Goal: Obtain resource: Download file/media

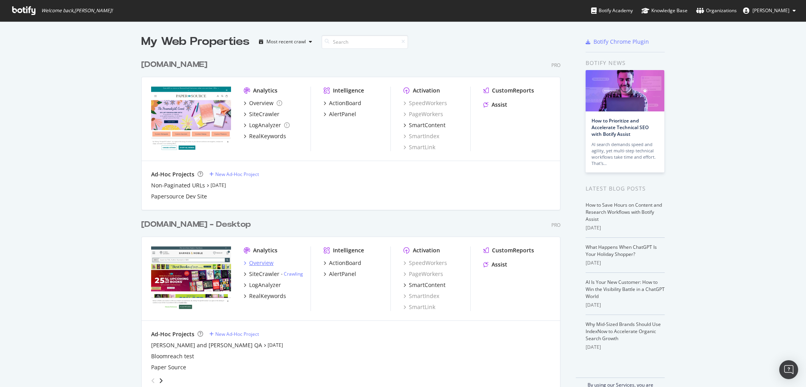
scroll to position [20, 0]
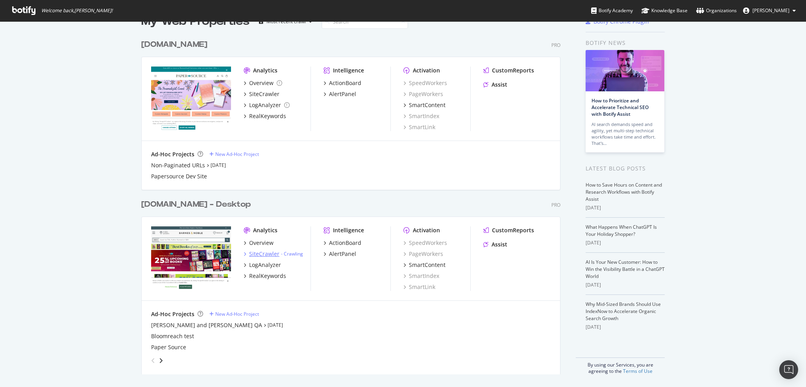
click at [267, 252] on div "SiteCrawler" at bounding box center [264, 254] width 30 height 8
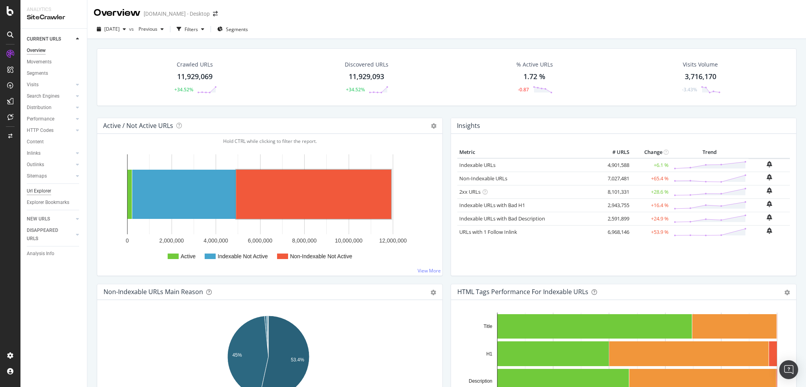
click at [43, 195] on div "Url Explorer" at bounding box center [39, 191] width 24 height 8
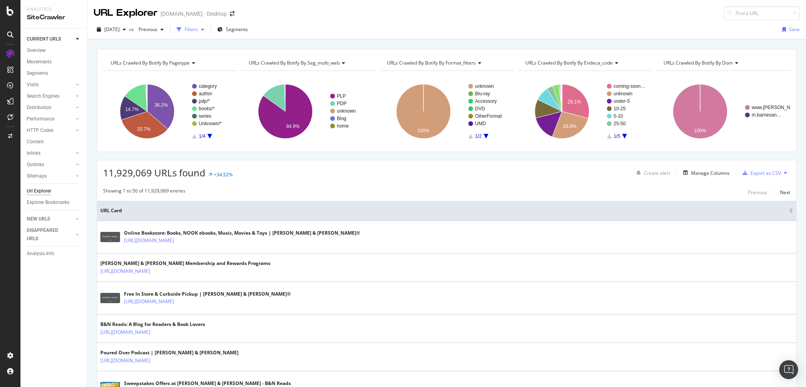
click at [198, 28] on div "Filters" at bounding box center [191, 29] width 13 height 7
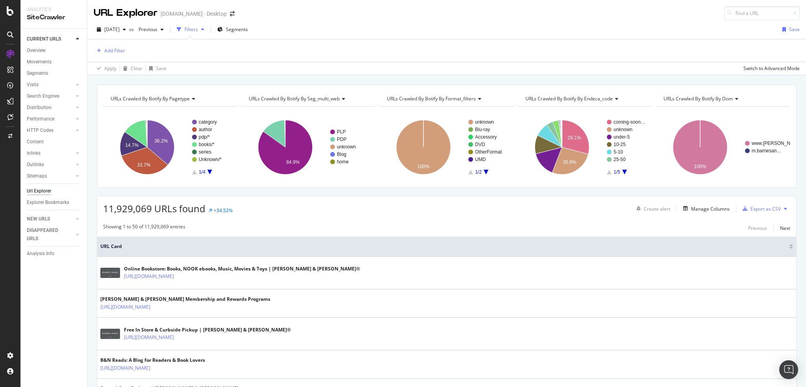
click at [117, 46] on div "Add Filter" at bounding box center [109, 51] width 31 height 10
click at [116, 48] on div "Add Filter" at bounding box center [114, 50] width 21 height 7
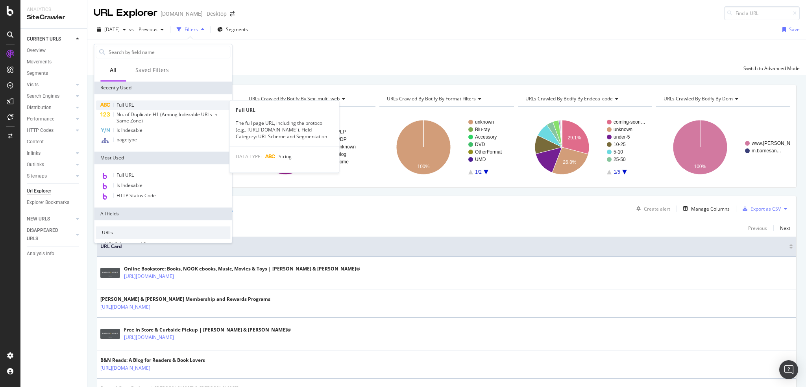
click at [151, 106] on div "Full URL" at bounding box center [163, 104] width 135 height 9
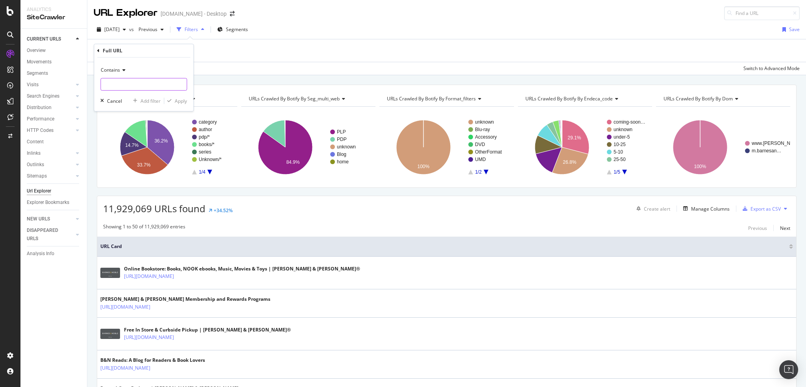
click at [140, 85] on input "text" at bounding box center [144, 84] width 86 height 13
type input "/b/"
click at [174, 99] on div "button" at bounding box center [169, 100] width 11 height 5
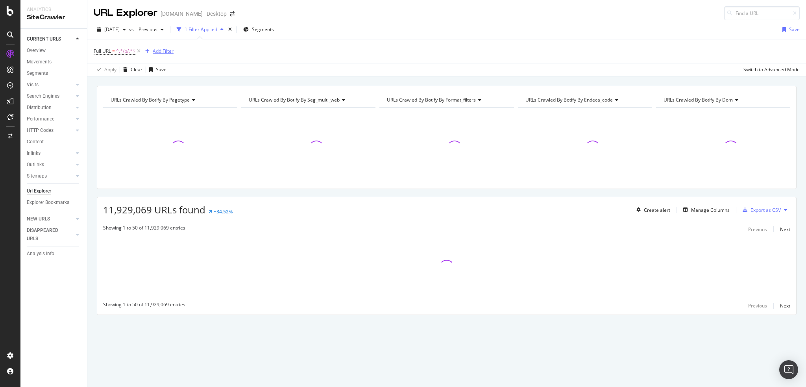
click at [159, 55] on div "Add Filter" at bounding box center [157, 51] width 31 height 9
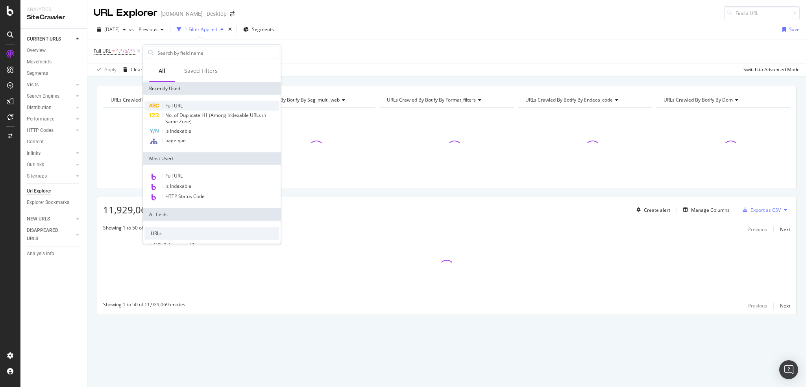
click at [180, 106] on span "Full URL" at bounding box center [173, 105] width 17 height 7
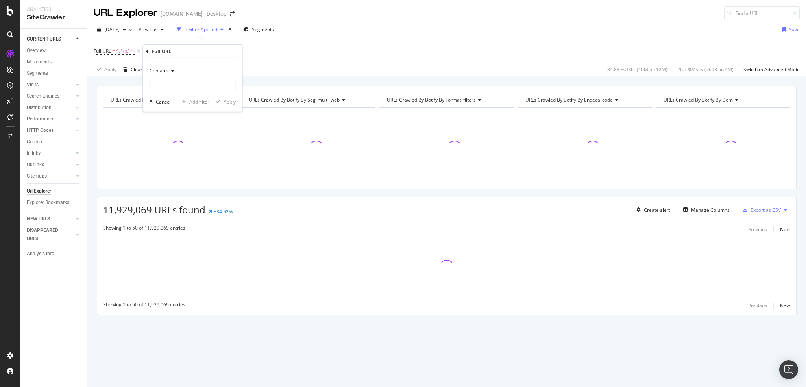
click at [169, 69] on span "Contains" at bounding box center [159, 70] width 19 height 7
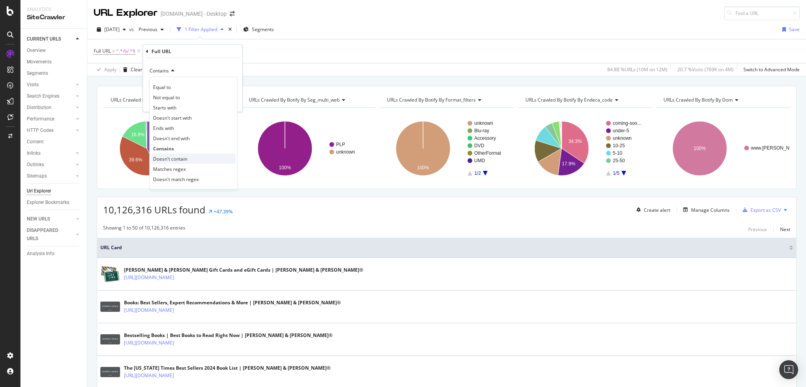
click at [183, 158] on span "Doesn't contain" at bounding box center [170, 158] width 34 height 7
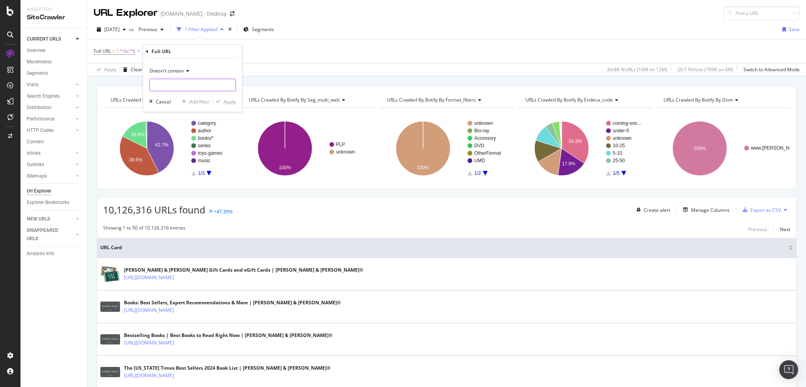
click at [180, 83] on input "text" at bounding box center [193, 85] width 86 height 13
type input "/series"
click at [230, 100] on div "Apply" at bounding box center [230, 101] width 12 height 7
click at [228, 50] on div "Add Filter" at bounding box center [233, 51] width 21 height 7
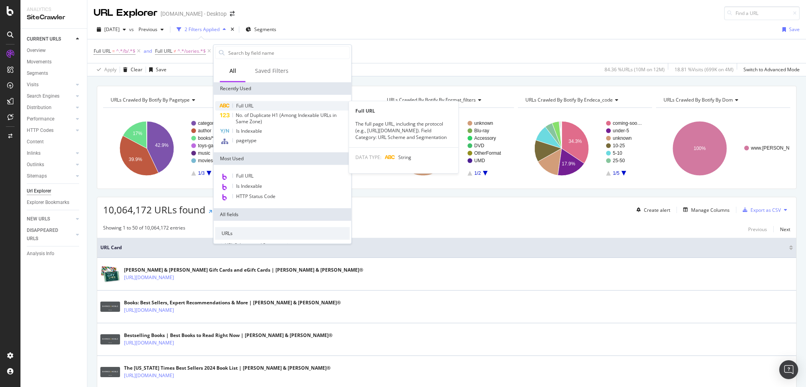
click at [254, 107] on div "Full URL" at bounding box center [282, 105] width 135 height 9
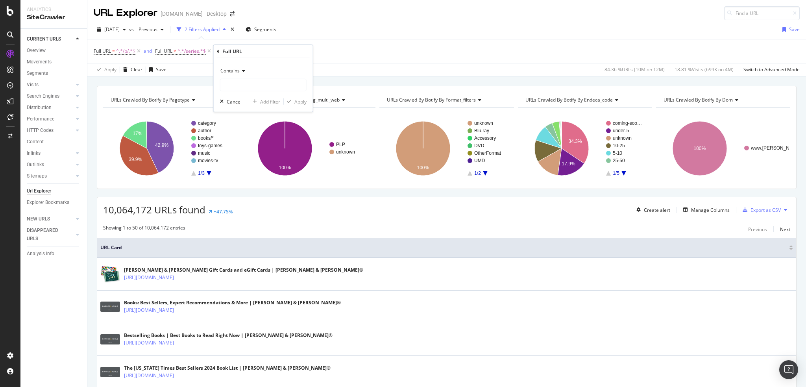
click at [244, 72] on icon at bounding box center [243, 71] width 6 height 5
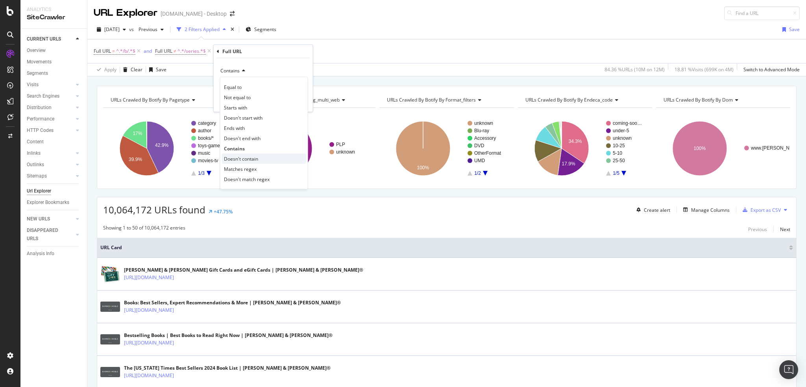
click at [250, 156] on span "Doesn't contain" at bounding box center [241, 158] width 34 height 7
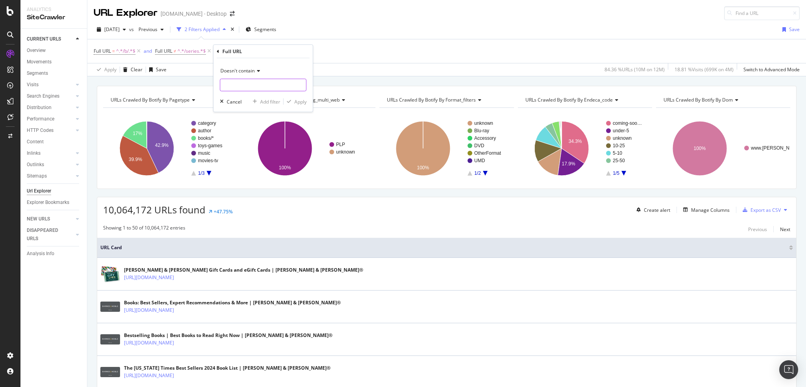
click at [249, 87] on input "text" at bounding box center [263, 85] width 86 height 13
type input "/contributor"
click at [303, 100] on div "Apply" at bounding box center [301, 101] width 12 height 7
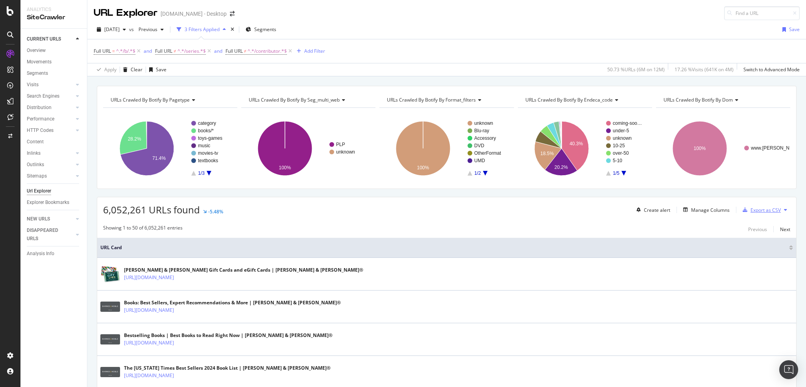
click at [760, 211] on div "Export as CSV" at bounding box center [766, 210] width 30 height 7
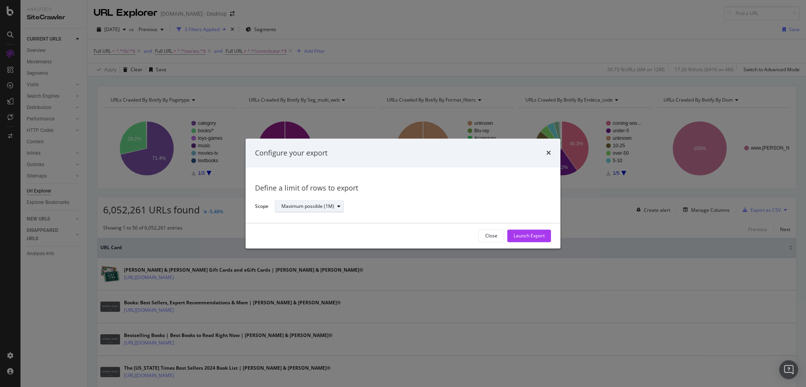
click at [335, 207] on div "modal" at bounding box center [338, 206] width 9 height 5
click at [493, 236] on div "Close" at bounding box center [491, 236] width 12 height 7
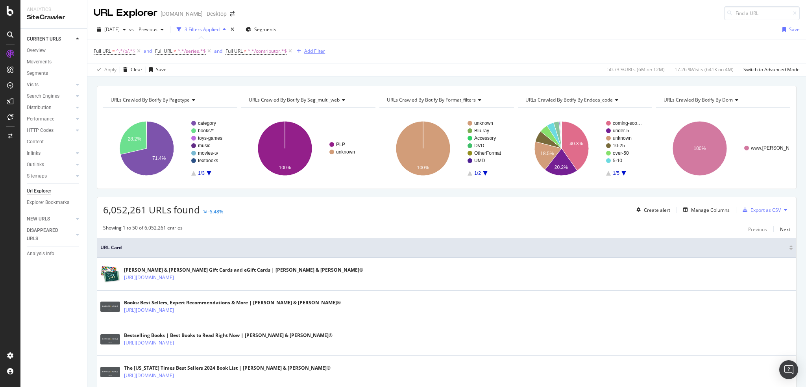
click at [314, 48] on div "Add Filter" at bounding box center [314, 51] width 21 height 7
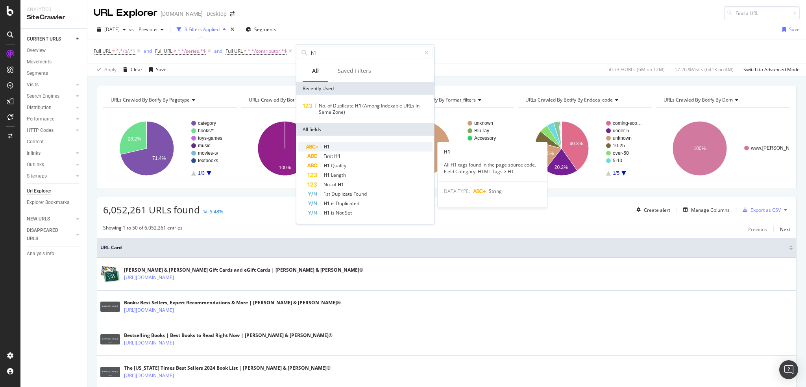
type input "h1"
click at [348, 146] on div "H1" at bounding box center [369, 146] width 125 height 9
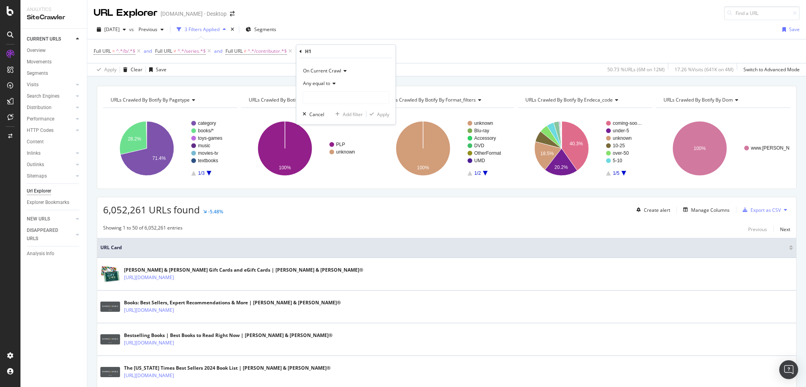
click at [332, 80] on div "Any equal to" at bounding box center [346, 83] width 87 height 13
click at [334, 71] on span "On Current Crawl" at bounding box center [322, 70] width 38 height 7
click at [326, 83] on span "Any equal to" at bounding box center [316, 83] width 27 height 7
click at [337, 110] on span "None equal to" at bounding box center [322, 109] width 31 height 7
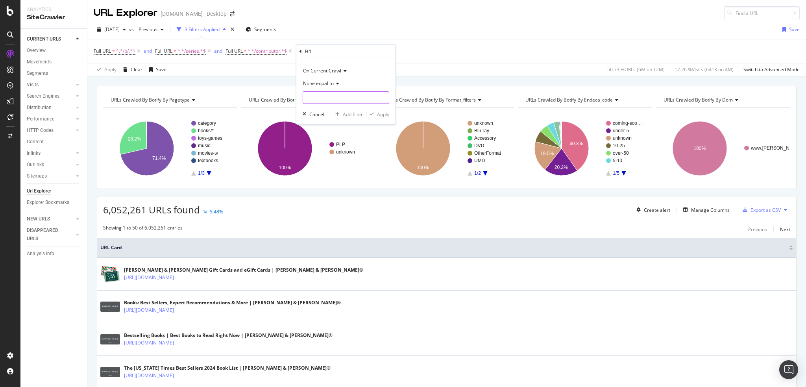
click at [353, 98] on input "text" at bounding box center [346, 97] width 86 height 13
click at [331, 81] on span "None equal to" at bounding box center [318, 83] width 31 height 7
click at [368, 50] on div "H1" at bounding box center [346, 51] width 93 height 13
click at [323, 115] on div "Cancel" at bounding box center [316, 114] width 15 height 7
click at [313, 54] on div "Add Filter" at bounding box center [314, 51] width 21 height 7
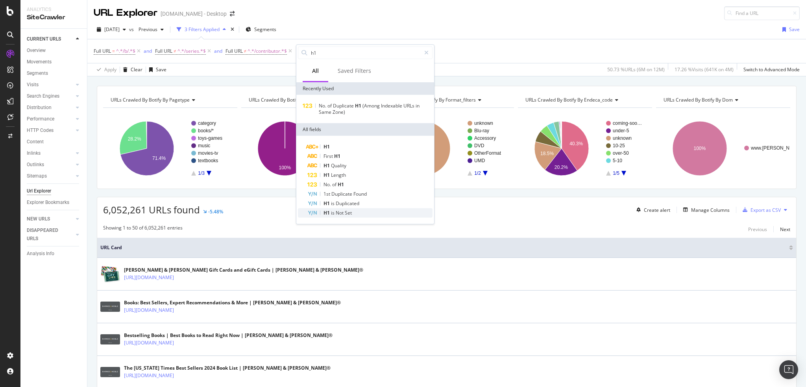
click at [341, 215] on span "Not" at bounding box center [340, 212] width 9 height 7
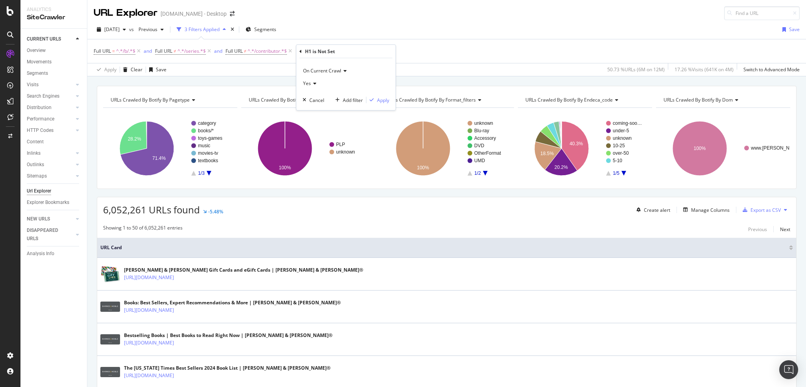
click at [316, 85] on icon at bounding box center [314, 83] width 6 height 5
click at [320, 105] on div "No" at bounding box center [347, 110] width 84 height 10
click at [385, 100] on div "Apply" at bounding box center [383, 99] width 12 height 7
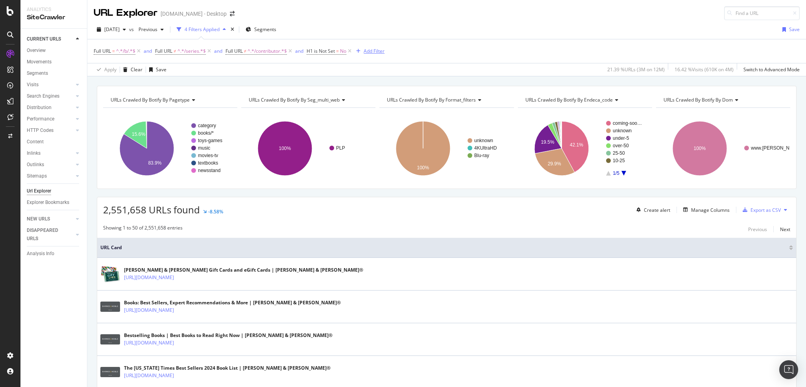
click at [371, 52] on div "Add Filter" at bounding box center [374, 51] width 21 height 7
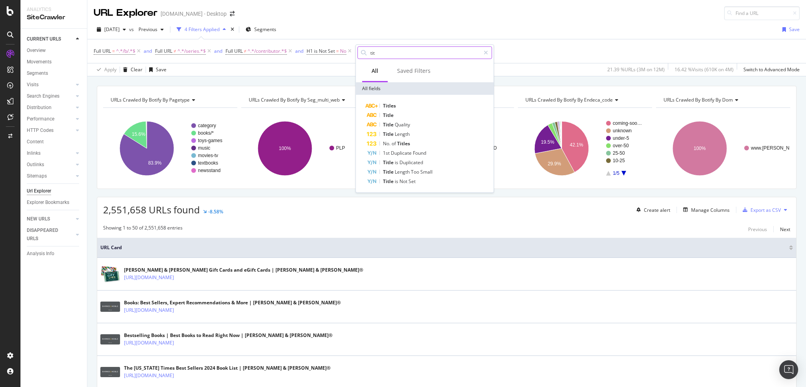
click at [380, 54] on input "tit" at bounding box center [425, 53] width 111 height 12
type input "t"
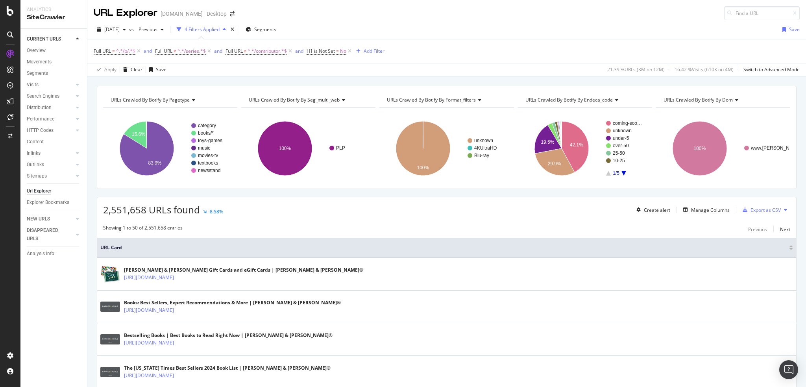
click at [527, 34] on div "[DATE] vs Previous 4 Filters Applied Segments Save" at bounding box center [446, 31] width 719 height 16
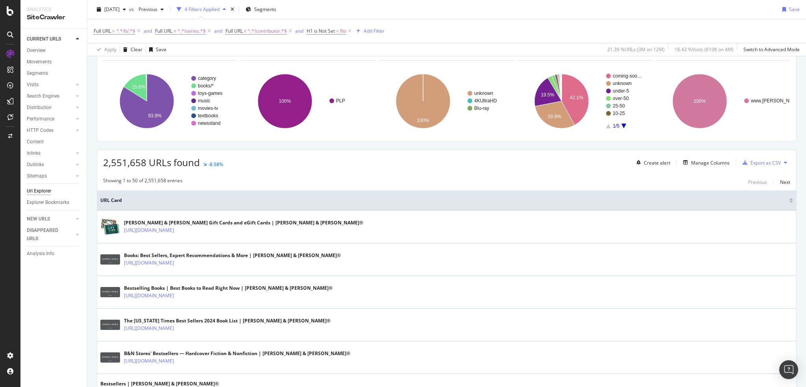
scroll to position [24, 0]
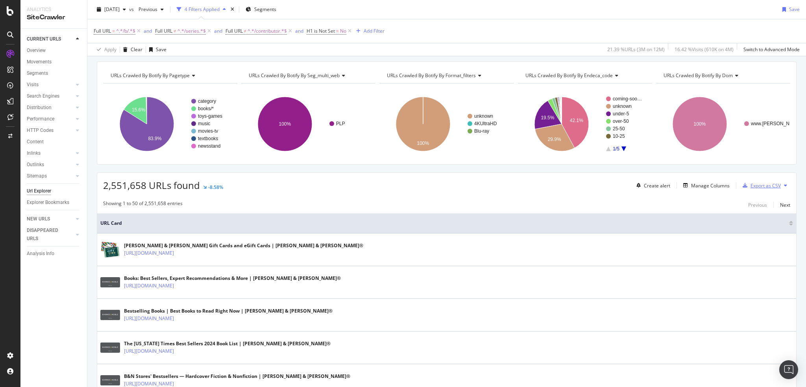
click at [763, 183] on div "Export as CSV" at bounding box center [766, 185] width 30 height 7
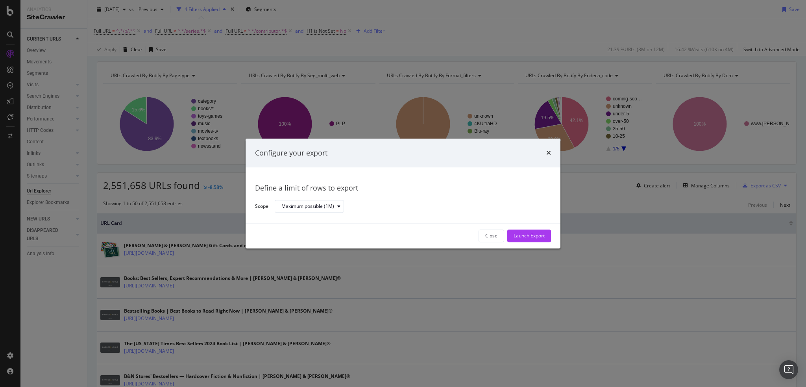
click at [296, 214] on div "Define a limit of rows to export Scope Maximum possible (1M)" at bounding box center [403, 196] width 315 height 56
click at [298, 208] on div "Maximum possible (1M)" at bounding box center [308, 206] width 53 height 5
click at [485, 207] on div "Maximum possible (1M)" at bounding box center [410, 207] width 270 height 14
click at [495, 236] on div "Close" at bounding box center [491, 236] width 12 height 7
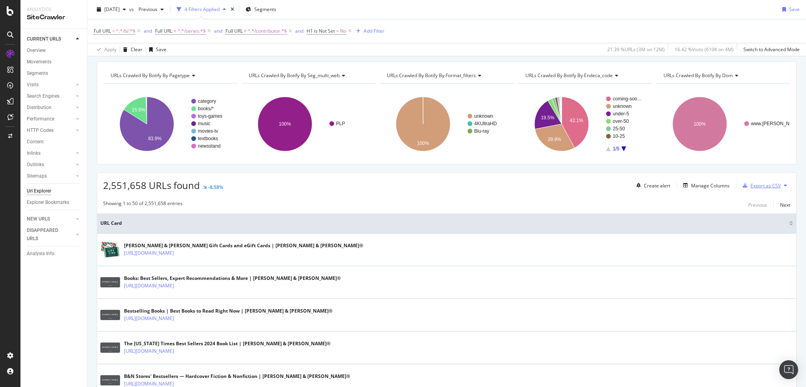
click at [763, 184] on div "Export as CSV" at bounding box center [766, 185] width 30 height 7
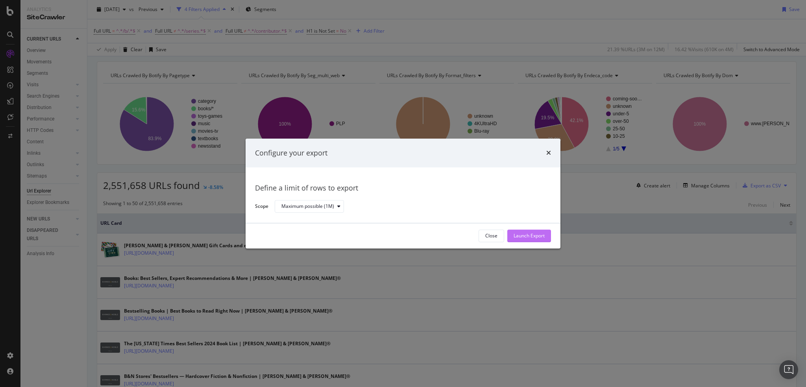
click at [539, 234] on div "Launch Export" at bounding box center [529, 236] width 31 height 7
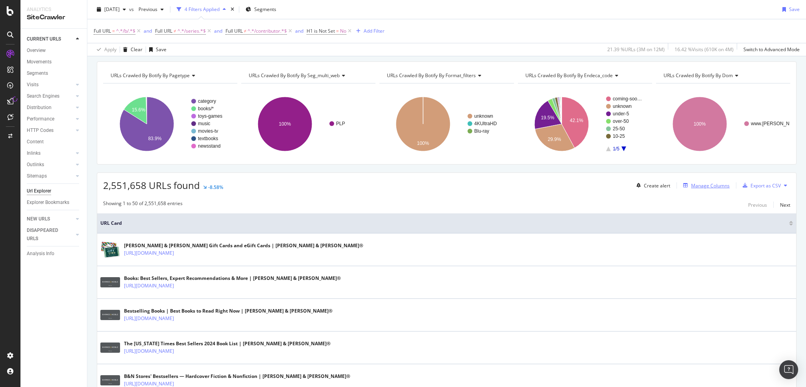
click at [713, 187] on div "Manage Columns" at bounding box center [710, 185] width 39 height 7
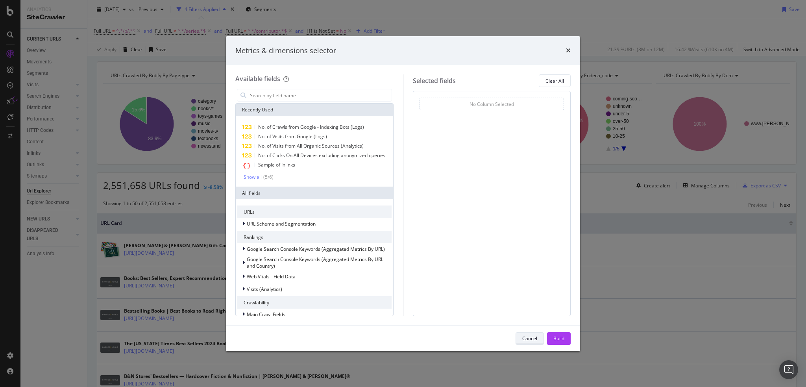
click at [529, 334] on div "Cancel" at bounding box center [529, 338] width 15 height 11
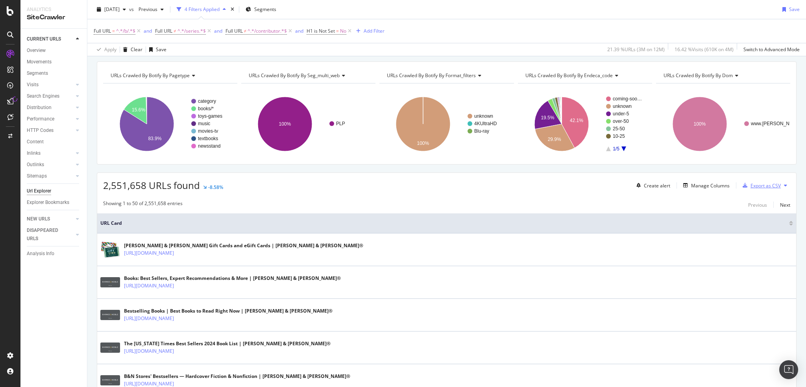
click at [755, 185] on div "Export as CSV" at bounding box center [766, 185] width 30 height 7
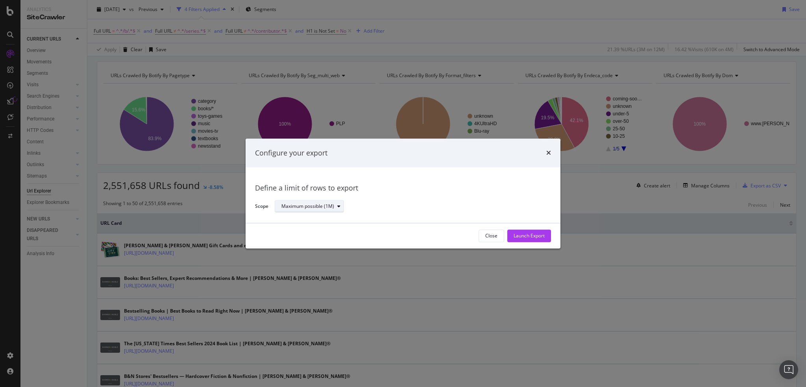
click at [288, 209] on div "Maximum possible (1M)" at bounding box center [313, 206] width 62 height 11
click at [298, 234] on div "Define a limit" at bounding box center [312, 233] width 69 height 10
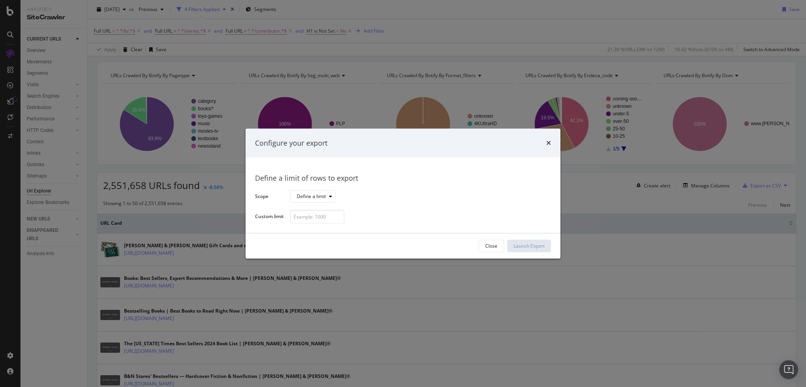
click at [300, 224] on div "Define a limit of rows to export Scope Define a limit Custom limit" at bounding box center [403, 195] width 315 height 76
click at [300, 221] on input "modal" at bounding box center [317, 217] width 54 height 14
click at [324, 194] on div "Define a limit" at bounding box center [311, 196] width 29 height 5
click at [320, 210] on div "Maximum possible (1M)" at bounding box center [326, 209] width 53 height 7
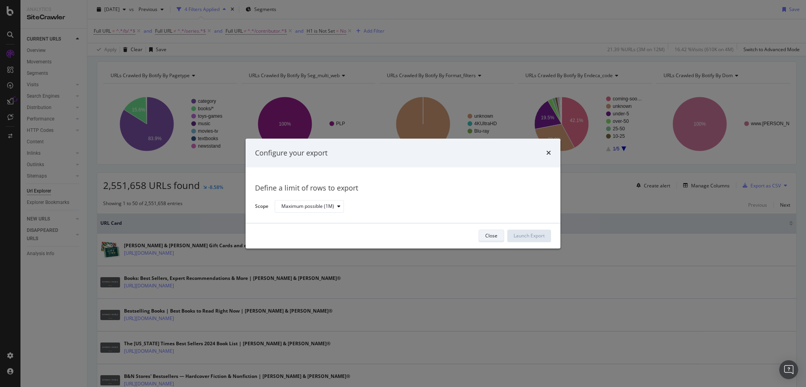
click at [493, 237] on div "Close" at bounding box center [491, 236] width 12 height 7
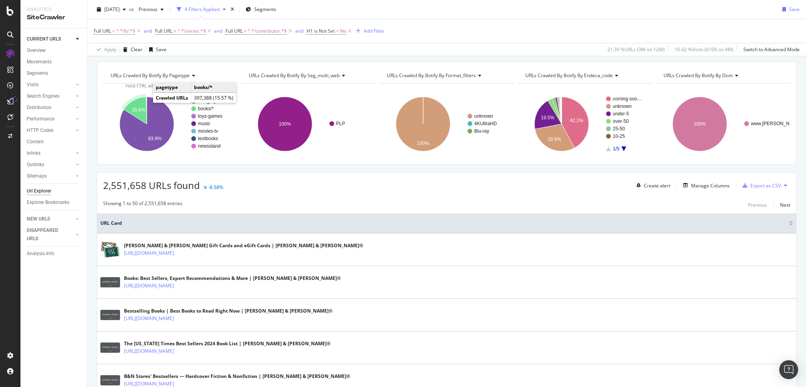
click at [137, 101] on icon "A chart." at bounding box center [135, 110] width 23 height 27
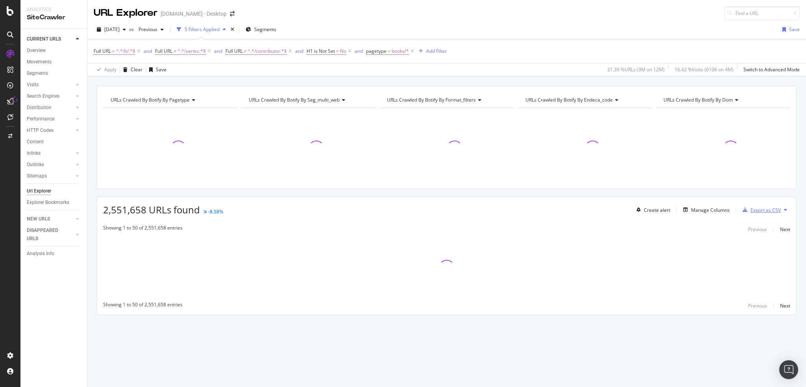
click at [753, 209] on div "Export as CSV" at bounding box center [766, 210] width 30 height 7
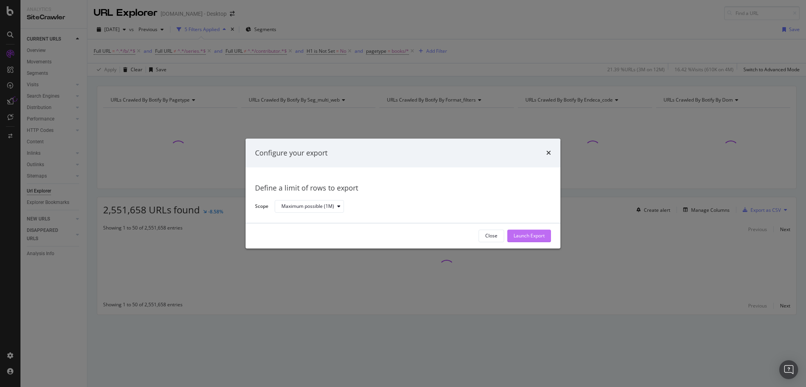
click at [535, 233] on div "Launch Export" at bounding box center [529, 236] width 31 height 7
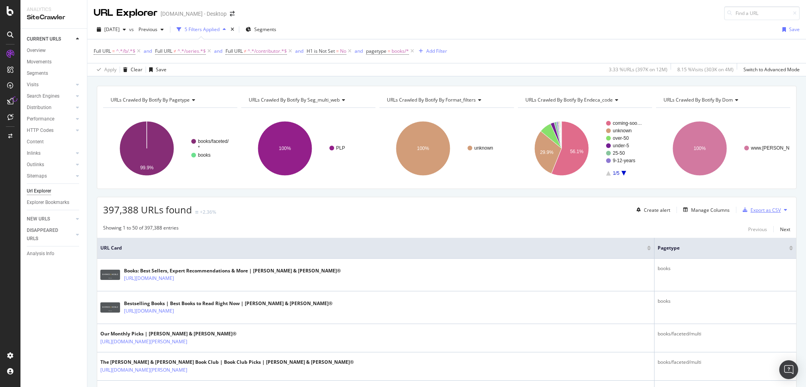
click at [760, 211] on div "Export as CSV" at bounding box center [766, 210] width 30 height 7
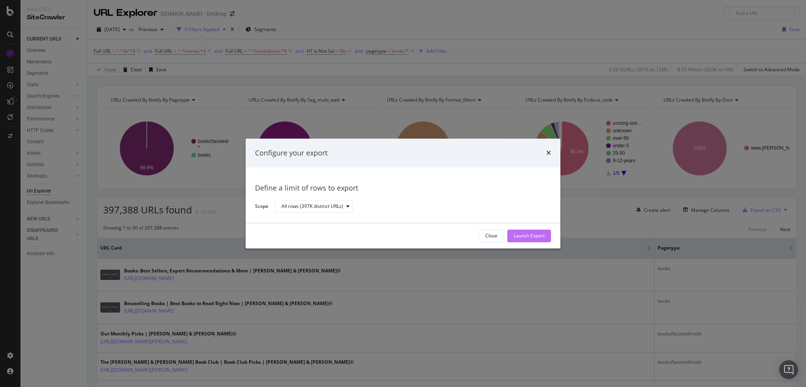
click at [520, 234] on div "Launch Export" at bounding box center [529, 236] width 31 height 7
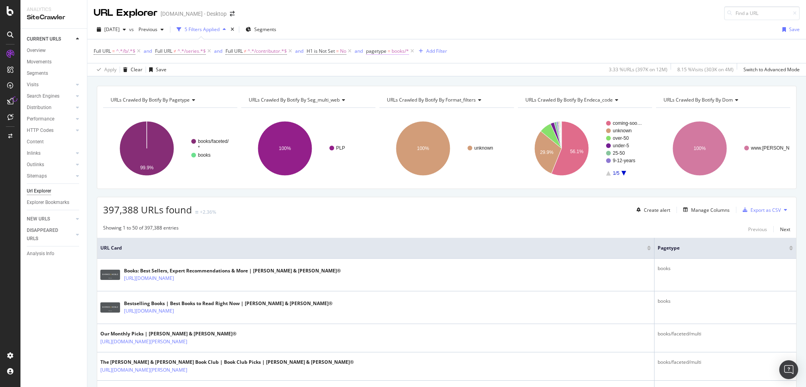
click at [382, 52] on span "pagetype" at bounding box center [376, 51] width 20 height 7
click at [389, 81] on icon at bounding box center [391, 82] width 6 height 5
click at [390, 107] on span "Not Equal" at bounding box center [390, 108] width 21 height 7
click at [456, 126] on div "Apply" at bounding box center [456, 127] width 12 height 7
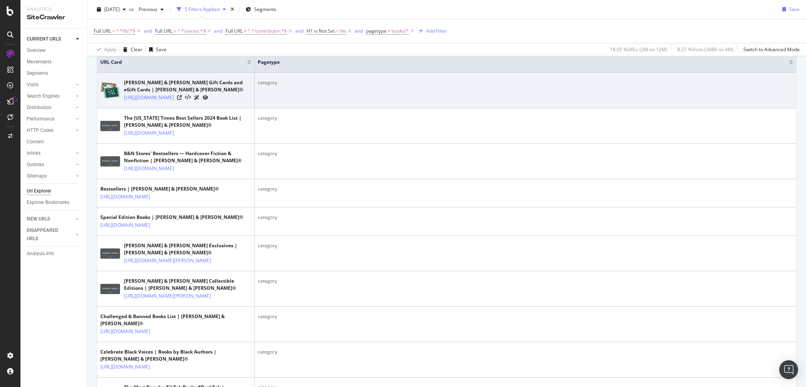
scroll to position [354, 0]
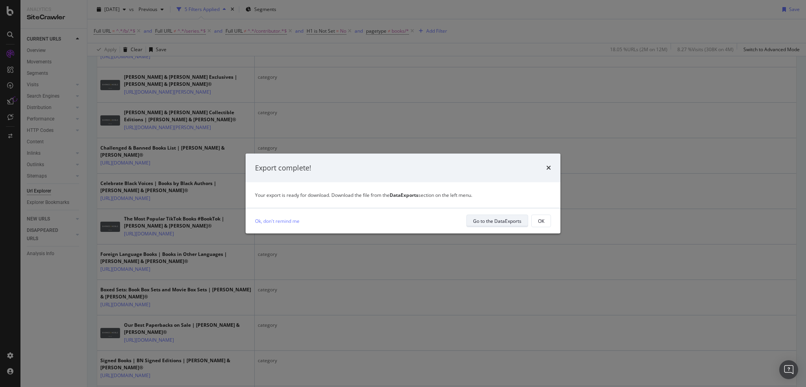
click at [512, 222] on div "Go to the DataExports" at bounding box center [497, 221] width 48 height 7
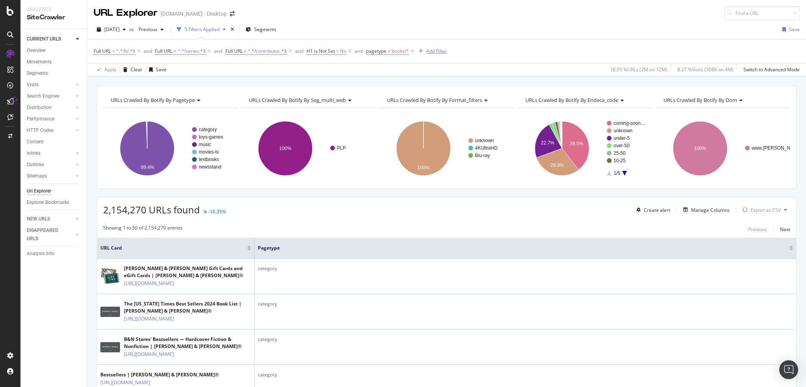
click at [432, 50] on div "Add Filter" at bounding box center [436, 51] width 21 height 7
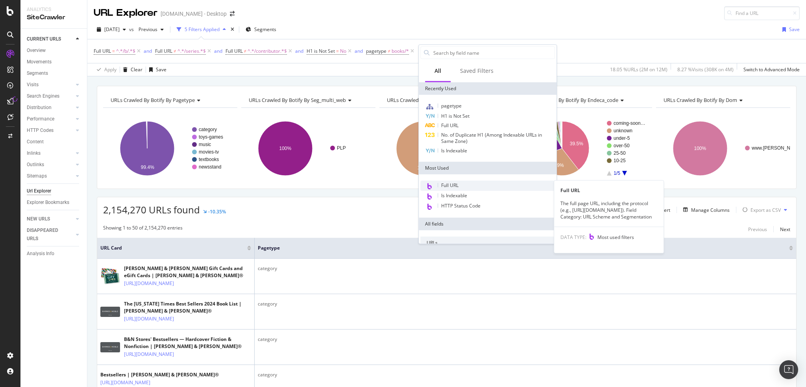
click at [465, 185] on div "Full URL" at bounding box center [487, 186] width 135 height 10
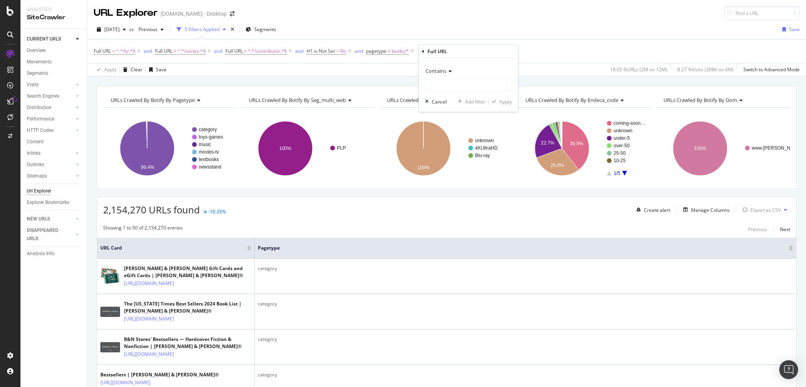
click at [439, 69] on span "Contains" at bounding box center [436, 70] width 21 height 7
click at [453, 154] on div "Doesn't contain" at bounding box center [469, 159] width 84 height 10
click at [452, 81] on input "text" at bounding box center [469, 85] width 86 height 13
type input "book"
click at [505, 100] on div "Apply" at bounding box center [506, 101] width 12 height 7
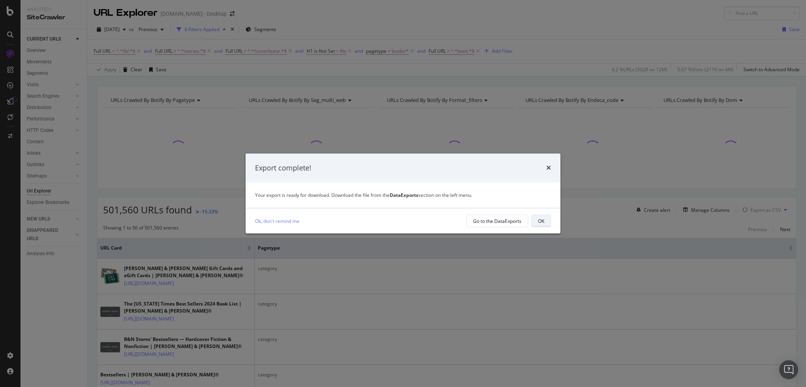
click at [543, 222] on div "OK" at bounding box center [541, 221] width 6 height 7
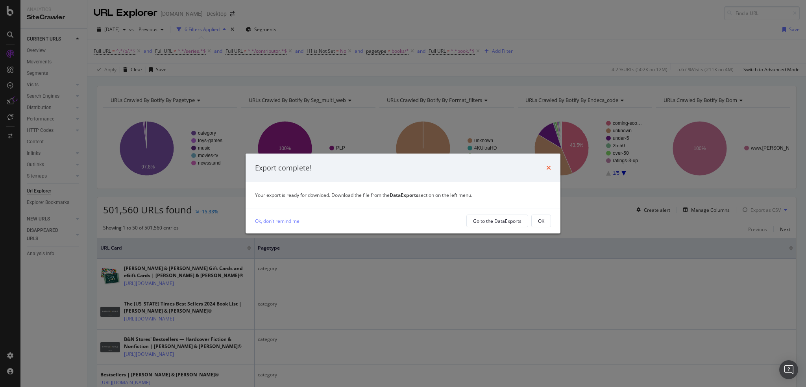
click at [546, 170] on icon "times" at bounding box center [548, 168] width 5 height 6
click at [549, 165] on icon "times" at bounding box center [548, 168] width 5 height 6
click at [550, 169] on icon "times" at bounding box center [548, 168] width 5 height 6
click at [264, 218] on link "Ok, don't remind me" at bounding box center [277, 221] width 44 height 8
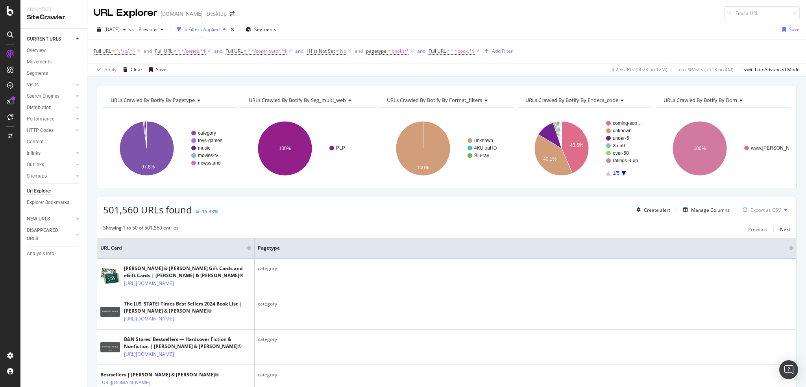
click at [781, 206] on button at bounding box center [785, 210] width 9 height 13
click at [450, 48] on span "Full URL ≠ ^.*book.*$" at bounding box center [452, 51] width 46 height 7
click at [458, 82] on input "book" at bounding box center [476, 83] width 74 height 13
type input "best"
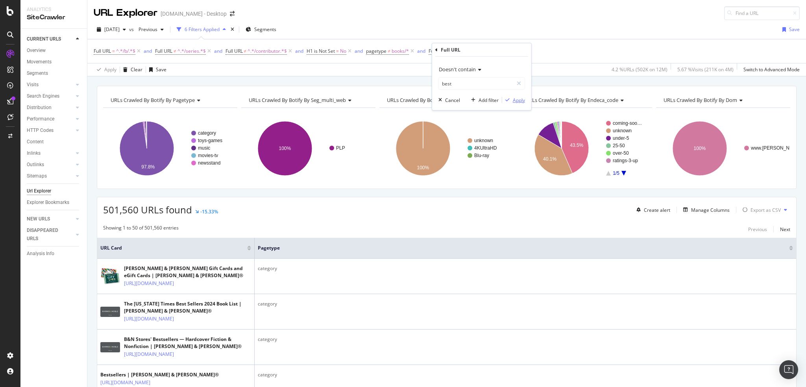
click at [512, 100] on div "button" at bounding box center [507, 100] width 11 height 5
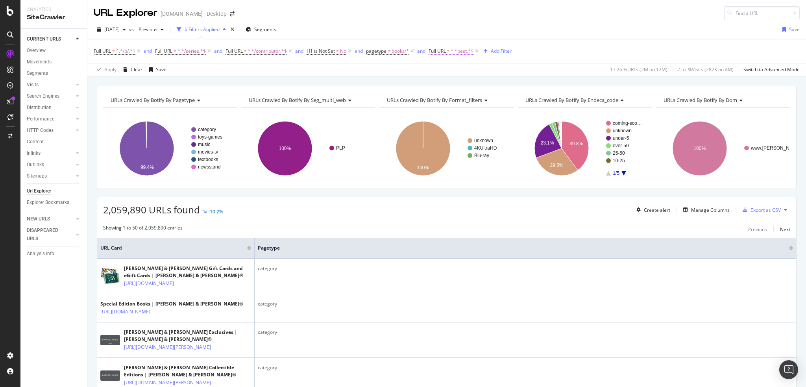
click at [466, 53] on span "^.*best.*$" at bounding box center [462, 51] width 23 height 11
click at [463, 79] on input "best" at bounding box center [476, 83] width 74 height 13
type input "book"
click at [519, 99] on div "Apply" at bounding box center [519, 99] width 12 height 7
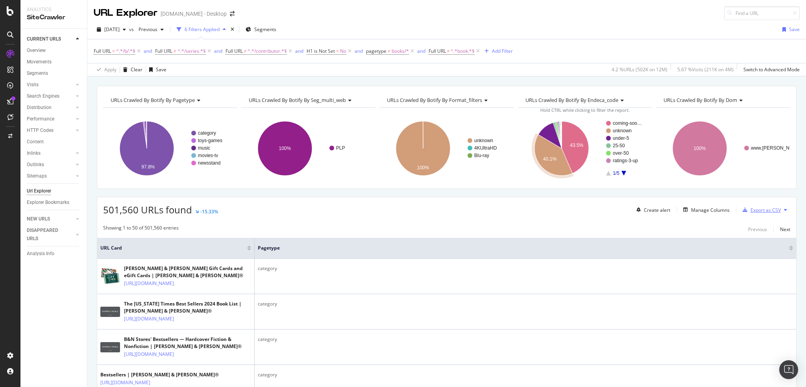
click at [759, 208] on div "Export as CSV" at bounding box center [766, 210] width 30 height 7
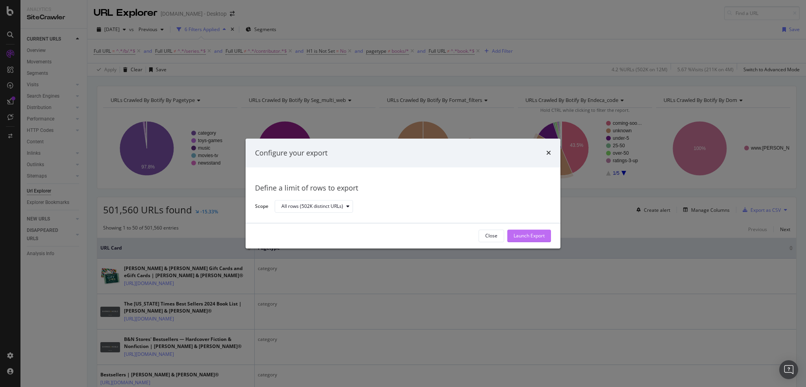
click at [531, 233] on div "Launch Export" at bounding box center [529, 236] width 31 height 7
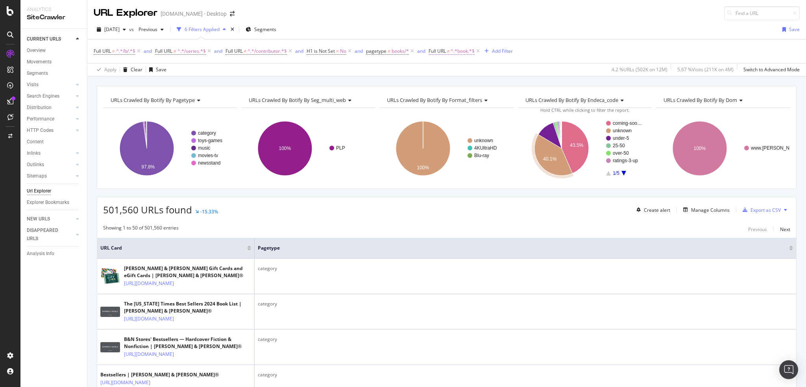
click at [460, 53] on span "^.*book.*$" at bounding box center [463, 51] width 24 height 11
click at [457, 69] on span "Doesn't contain" at bounding box center [457, 69] width 37 height 7
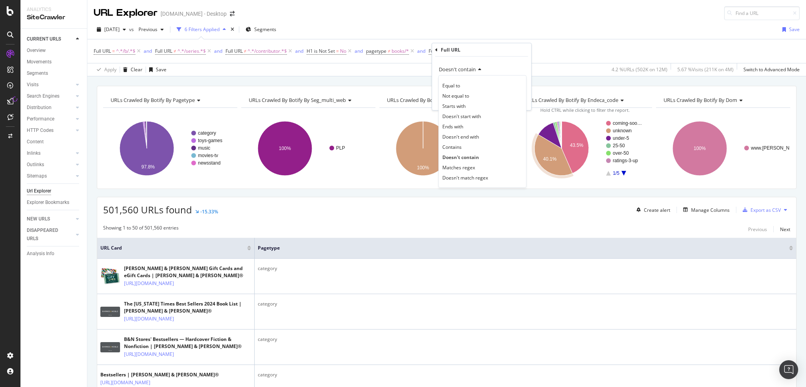
click at [457, 69] on span "Doesn't contain" at bounding box center [457, 69] width 37 height 7
click at [468, 148] on div "Contains" at bounding box center [483, 147] width 84 height 10
click at [520, 100] on div "Apply" at bounding box center [519, 99] width 12 height 7
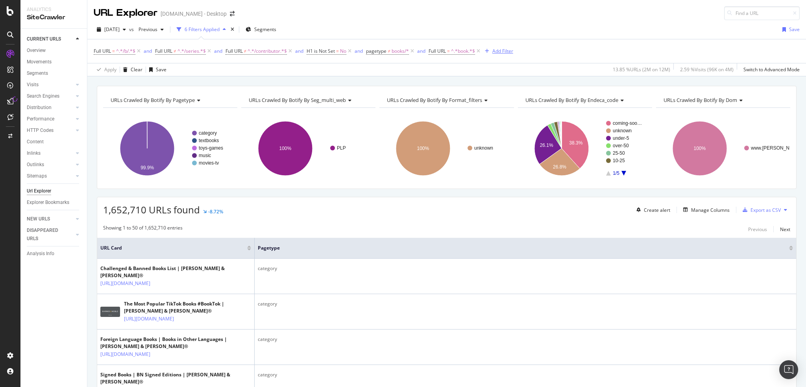
click at [510, 50] on div "Add Filter" at bounding box center [503, 51] width 21 height 7
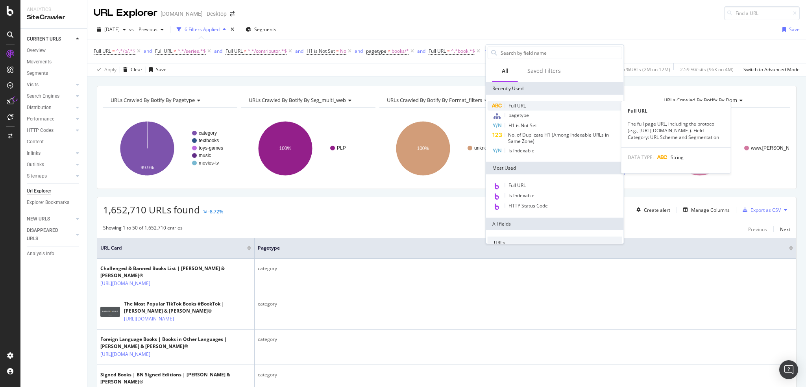
click at [511, 104] on span "Full URL" at bounding box center [517, 105] width 17 height 7
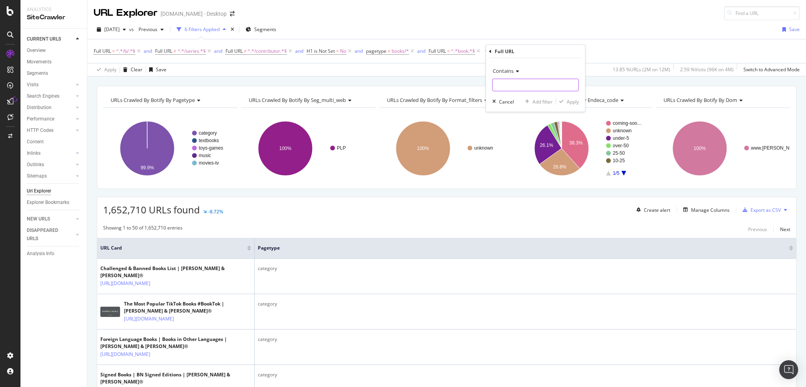
click at [511, 87] on input "text" at bounding box center [536, 85] width 86 height 13
type input "fiction"
click at [565, 100] on div "button" at bounding box center [561, 101] width 11 height 5
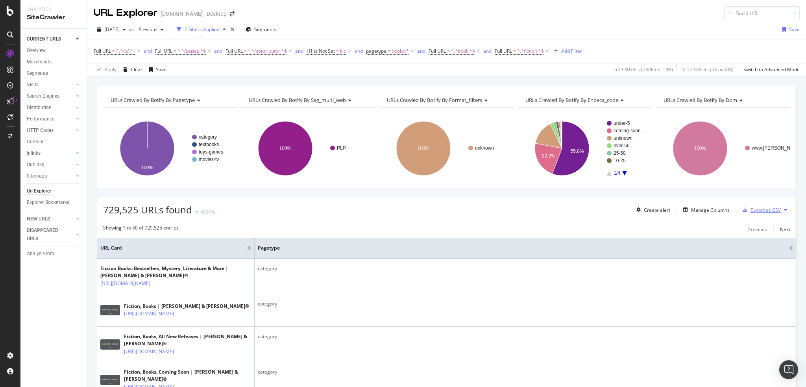
click at [760, 210] on div "Export as CSV" at bounding box center [766, 210] width 30 height 7
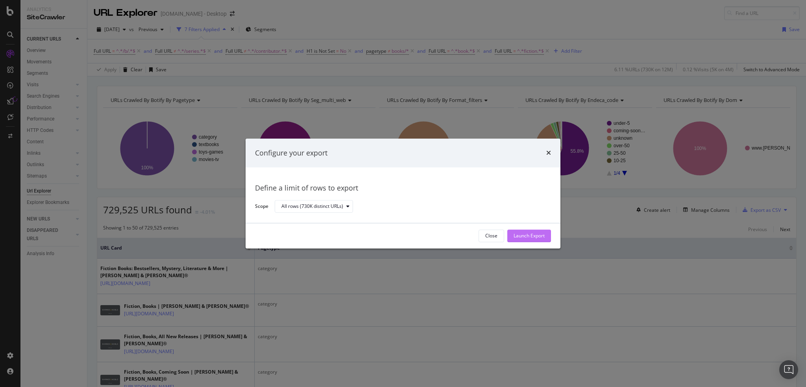
click at [532, 235] on div "Launch Export" at bounding box center [529, 236] width 31 height 7
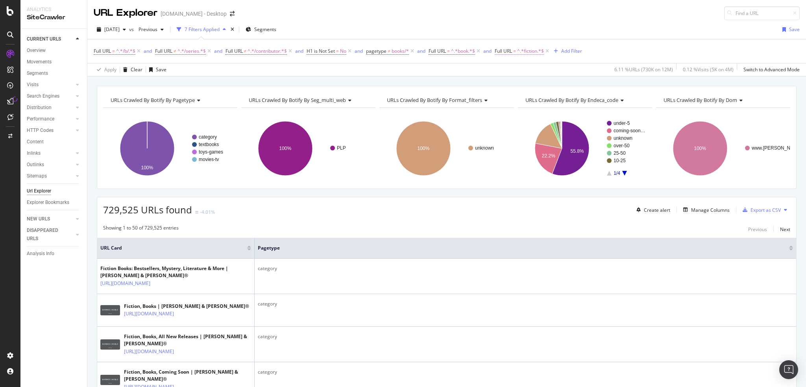
click at [531, 51] on span "^.*fiction.*$" at bounding box center [530, 51] width 27 height 11
click at [525, 70] on span "Contains" at bounding box center [516, 69] width 21 height 7
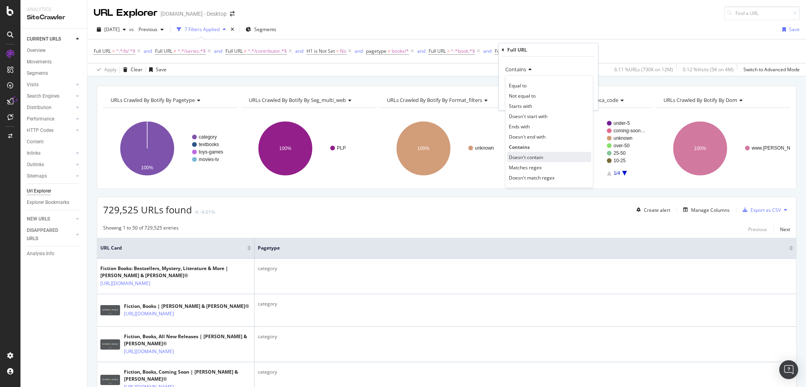
click at [529, 154] on span "Doesn't contain" at bounding box center [526, 157] width 34 height 7
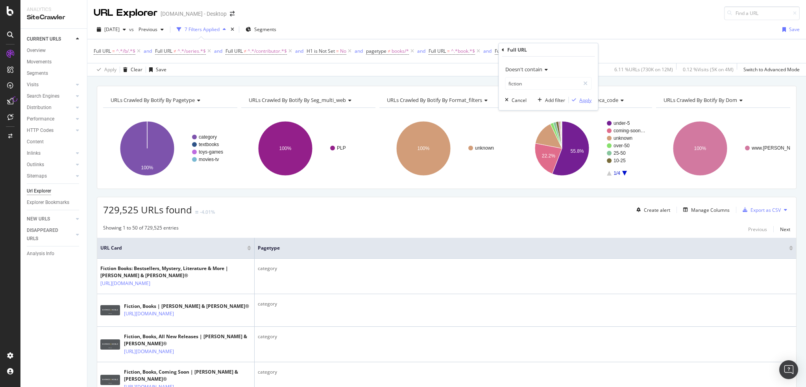
click at [583, 100] on div "Apply" at bounding box center [586, 99] width 12 height 7
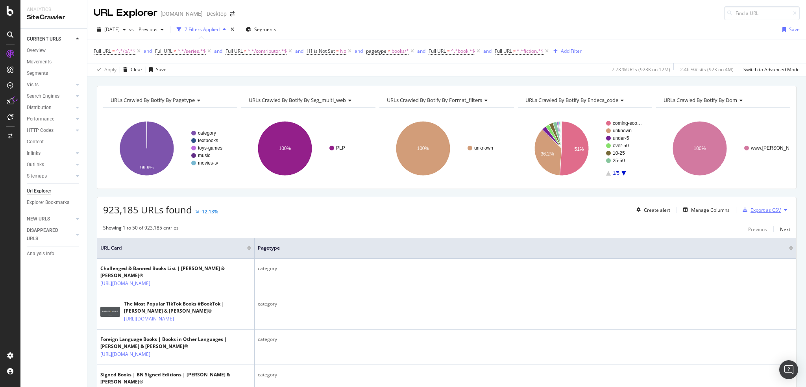
click at [751, 211] on div "Export as CSV" at bounding box center [766, 210] width 30 height 7
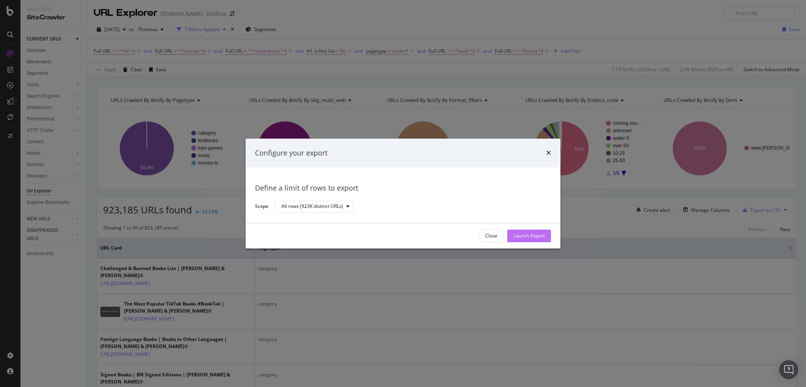
click at [538, 236] on div "Launch Export" at bounding box center [529, 236] width 31 height 7
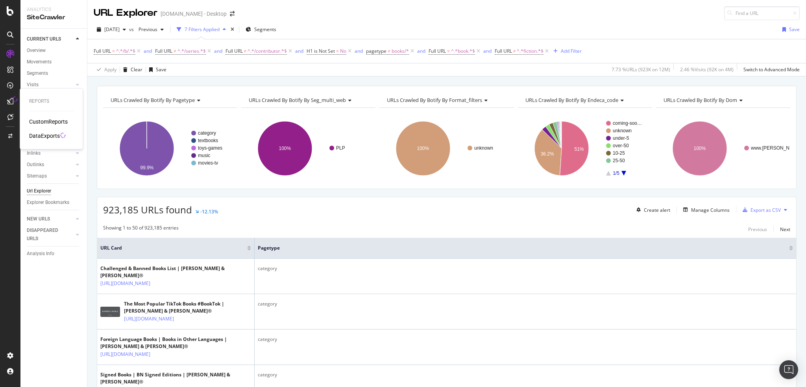
click at [10, 99] on icon at bounding box center [10, 101] width 6 height 6
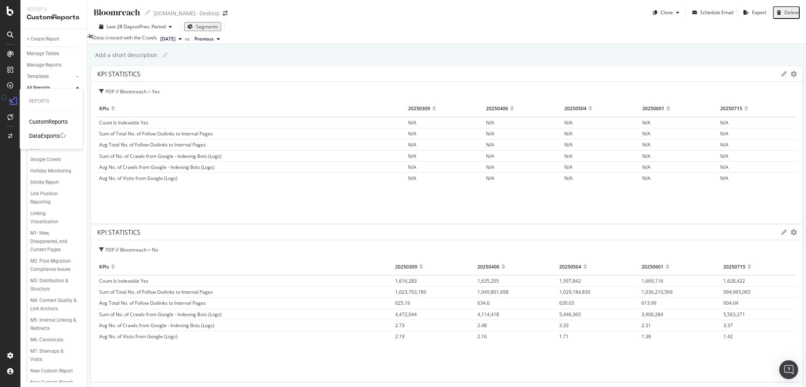
click at [44, 135] on div "DataExports" at bounding box center [44, 136] width 31 height 8
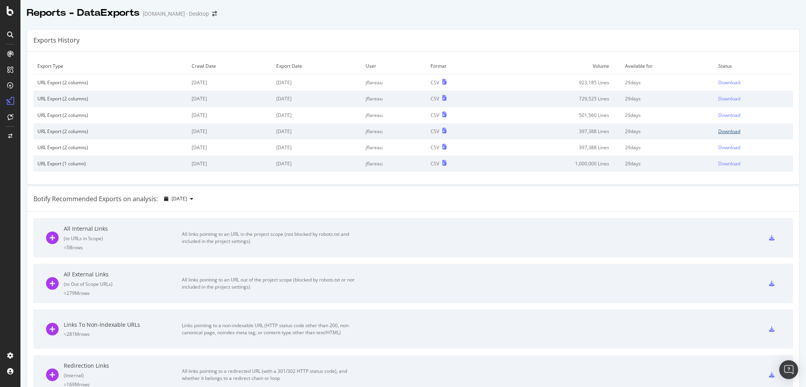
click at [719, 130] on div "Download" at bounding box center [730, 131] width 22 height 7
click at [721, 116] on div "Download" at bounding box center [730, 115] width 22 height 7
click at [721, 99] on div "Download" at bounding box center [730, 98] width 22 height 7
click at [722, 83] on div "Download" at bounding box center [730, 82] width 22 height 7
